Goal: Task Accomplishment & Management: Complete application form

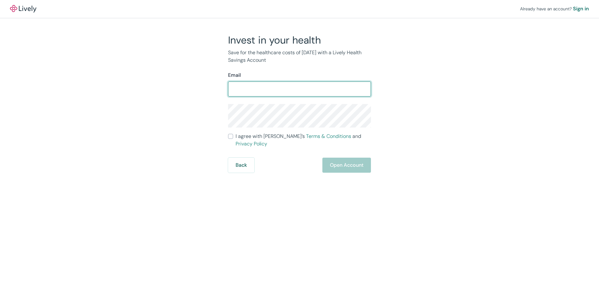
click at [291, 86] on input "Email" at bounding box center [299, 89] width 143 height 13
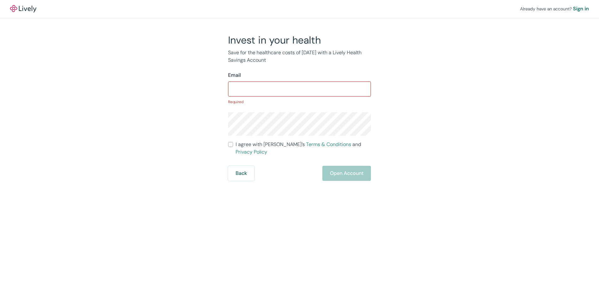
click at [255, 87] on input "Email" at bounding box center [299, 89] width 143 height 13
type input "dawsonjo"
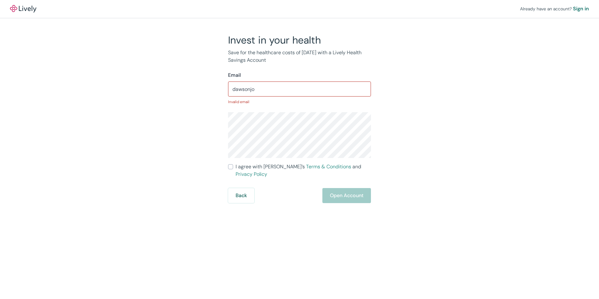
click at [270, 167] on span "I agree with Lively’s Terms & Conditions and Privacy Policy" at bounding box center [303, 170] width 135 height 15
click at [233, 167] on input "I agree with Lively’s Terms & Conditions and Privacy Policy" at bounding box center [230, 166] width 5 height 5
checkbox input "true"
click at [578, 8] on div "Sign in" at bounding box center [581, 9] width 16 height 8
